Goal: Transaction & Acquisition: Purchase product/service

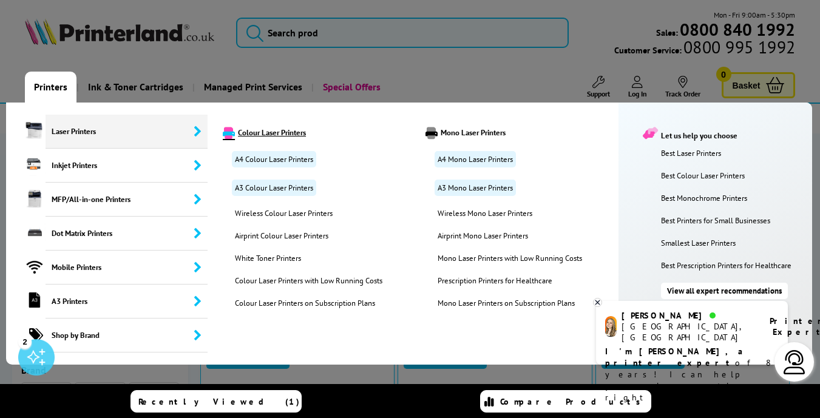
click at [254, 136] on link "Colour Laser Printers" at bounding box center [315, 133] width 203 height 12
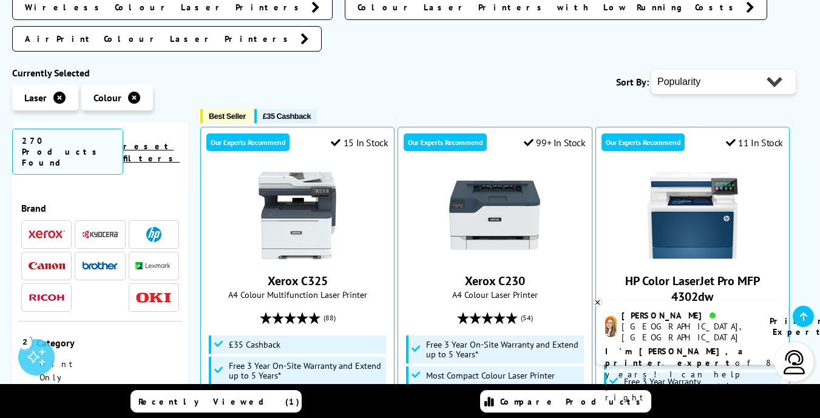
scroll to position [357, 0]
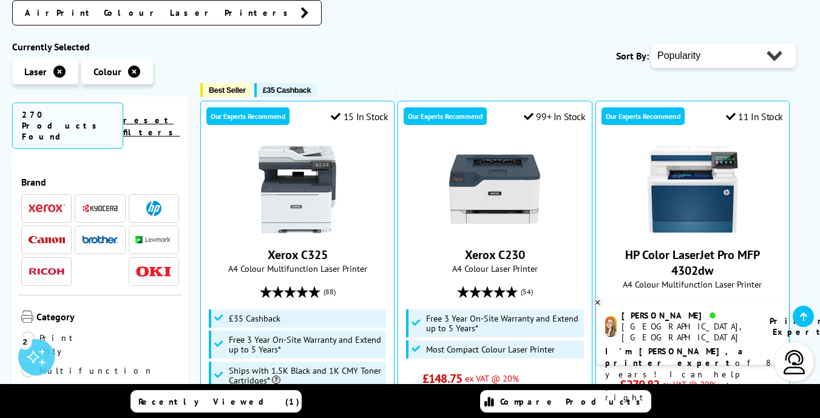
click at [95, 235] on img at bounding box center [100, 239] width 36 height 8
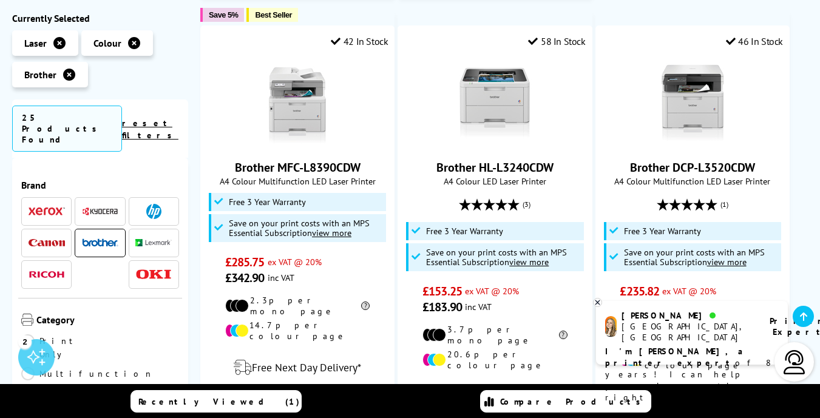
scroll to position [1248, 0]
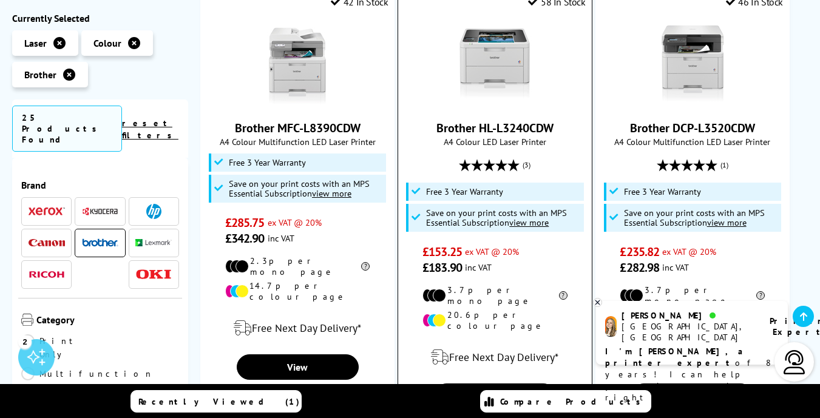
click at [527, 217] on u "view more" at bounding box center [528, 223] width 39 height 12
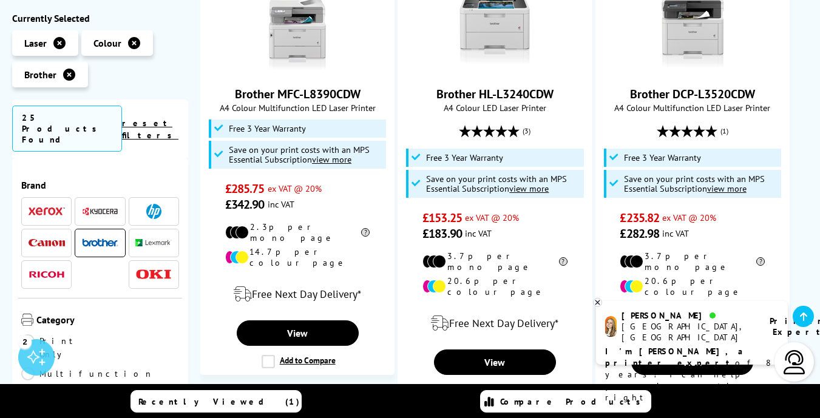
scroll to position [1287, 0]
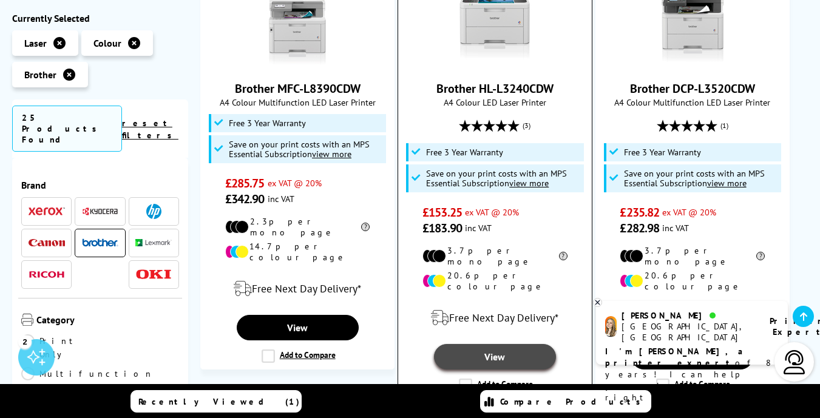
click at [506, 344] on link "View" at bounding box center [495, 356] width 122 height 25
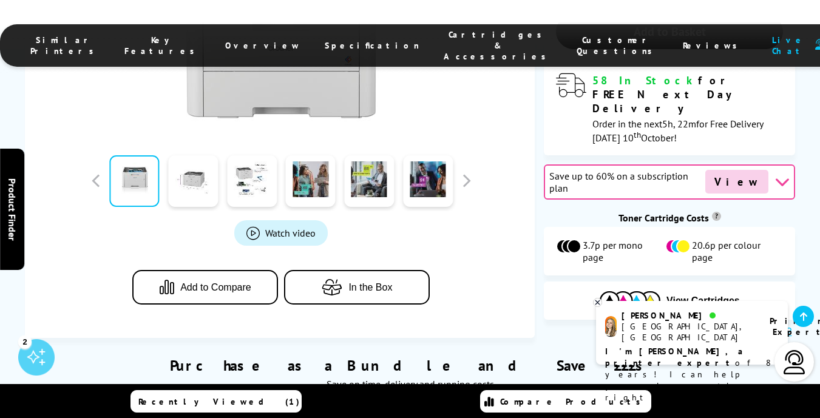
scroll to position [607, 0]
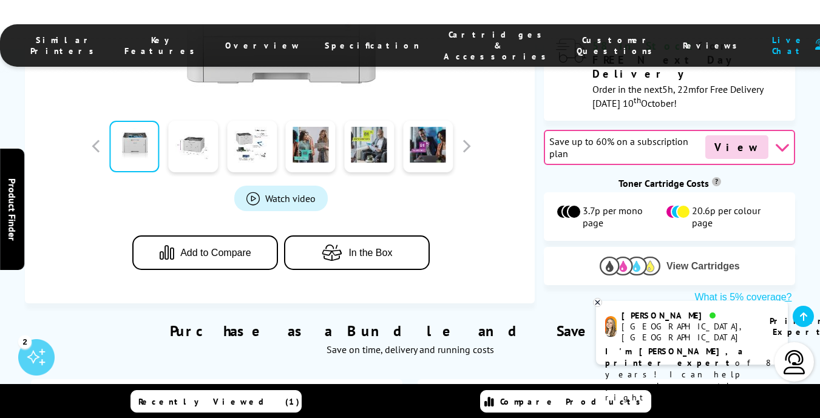
click at [681, 261] on span "View Cartridges" at bounding box center [702, 266] width 73 height 11
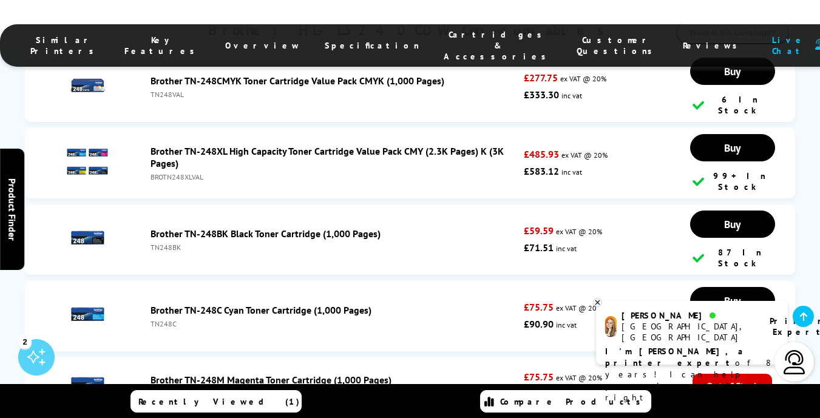
scroll to position [4485, 0]
